Goal: Navigation & Orientation: Find specific page/section

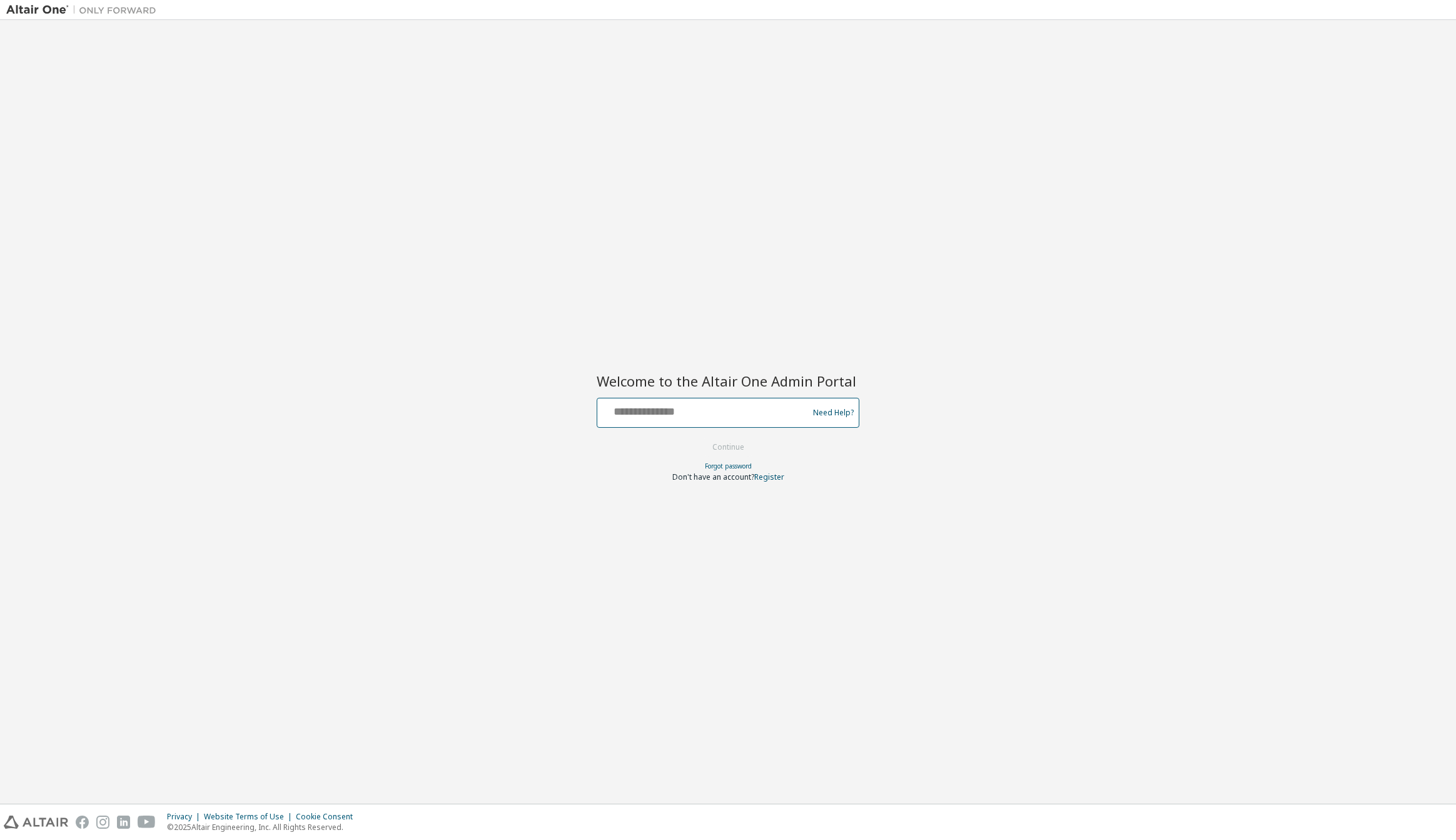
click at [758, 415] on input "text" at bounding box center [704, 410] width 204 height 18
type input "**********"
click at [699, 438] on button "Continue" at bounding box center [728, 447] width 58 height 19
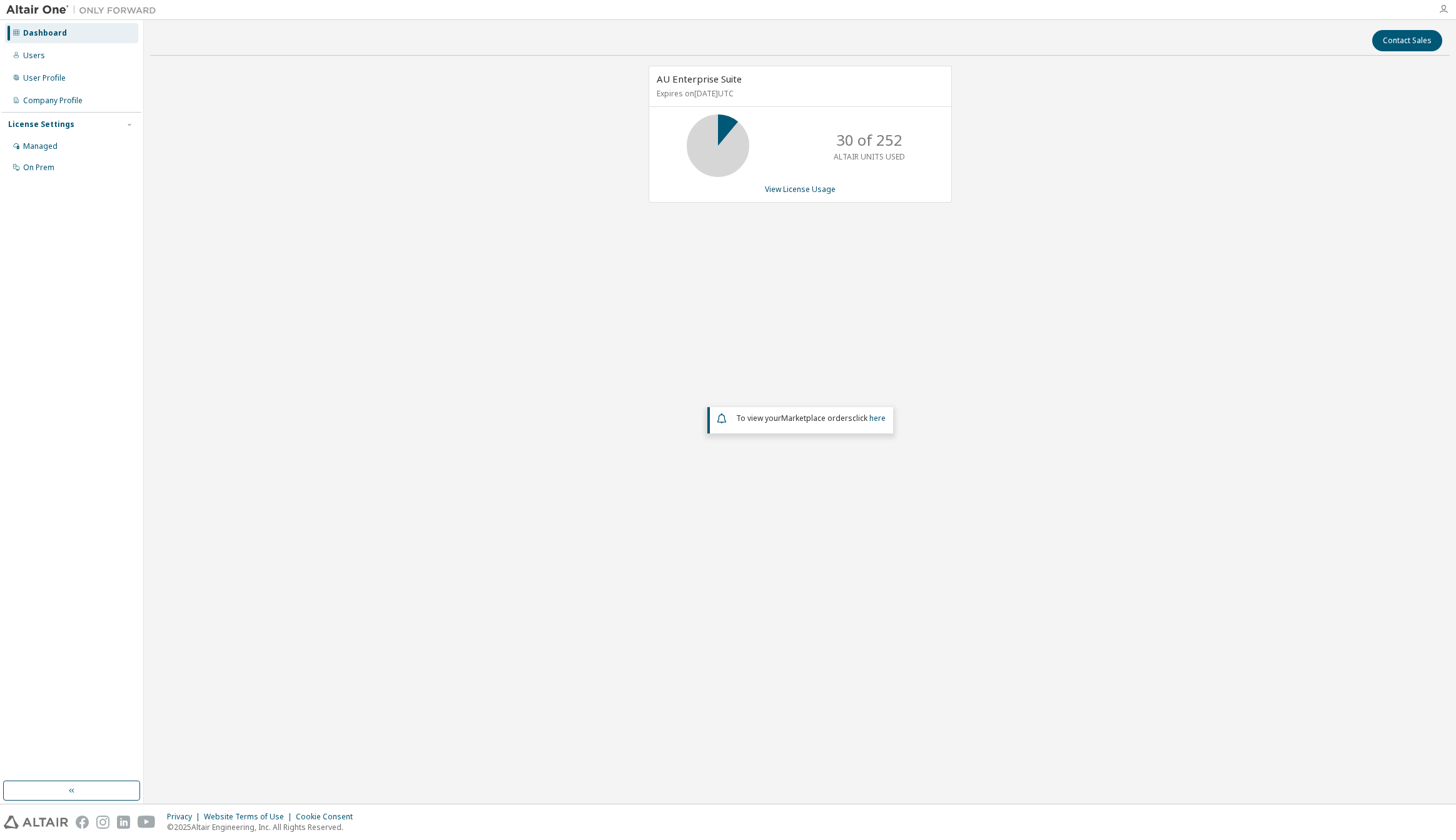
click at [1444, 8] on div at bounding box center [1444, 9] width 25 height 10
click at [1446, 10] on icon "button" at bounding box center [1443, 9] width 10 height 10
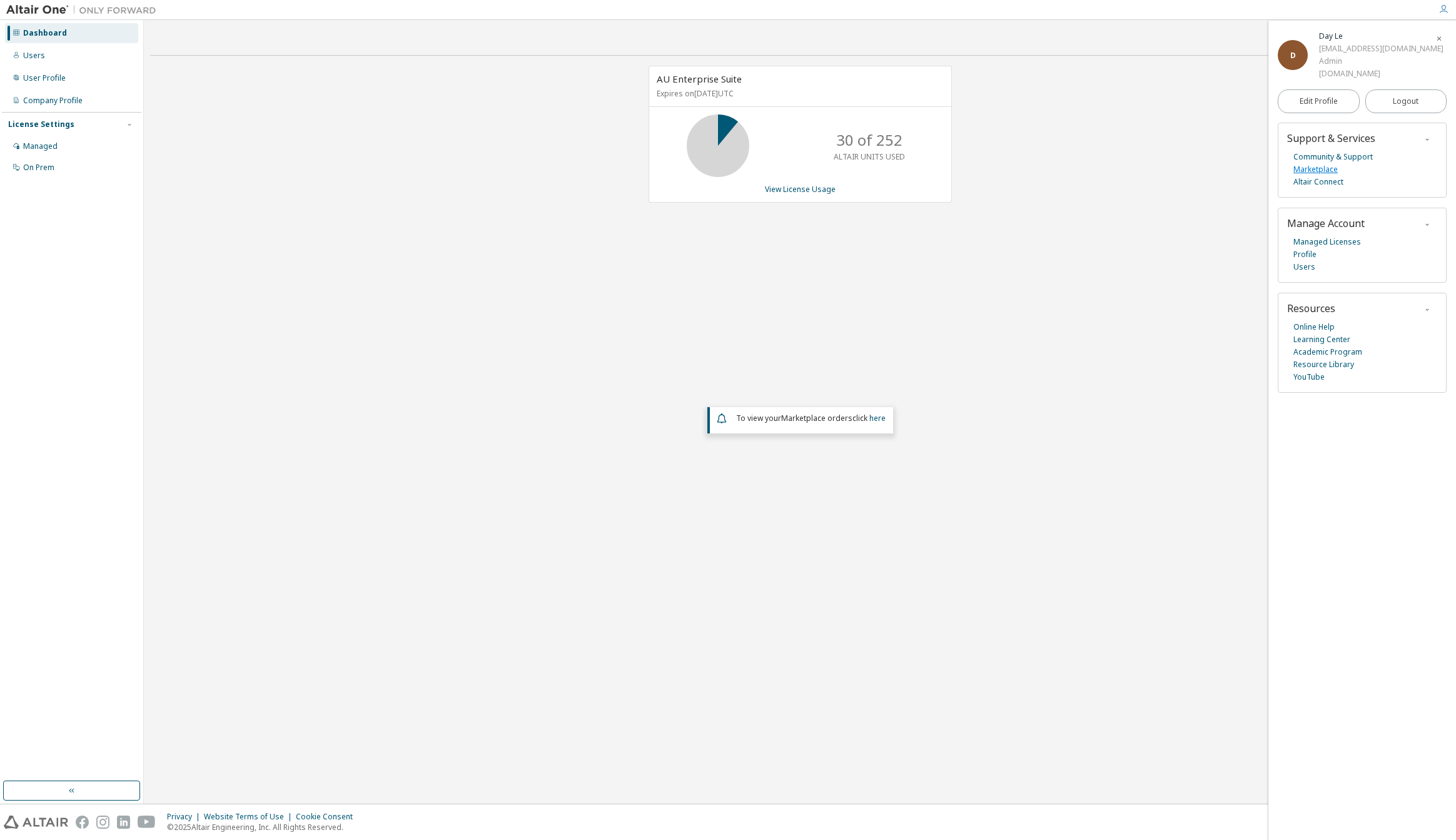
click at [1327, 172] on link "Marketplace" at bounding box center [1315, 170] width 45 height 13
